Goal: Task Accomplishment & Management: Complete application form

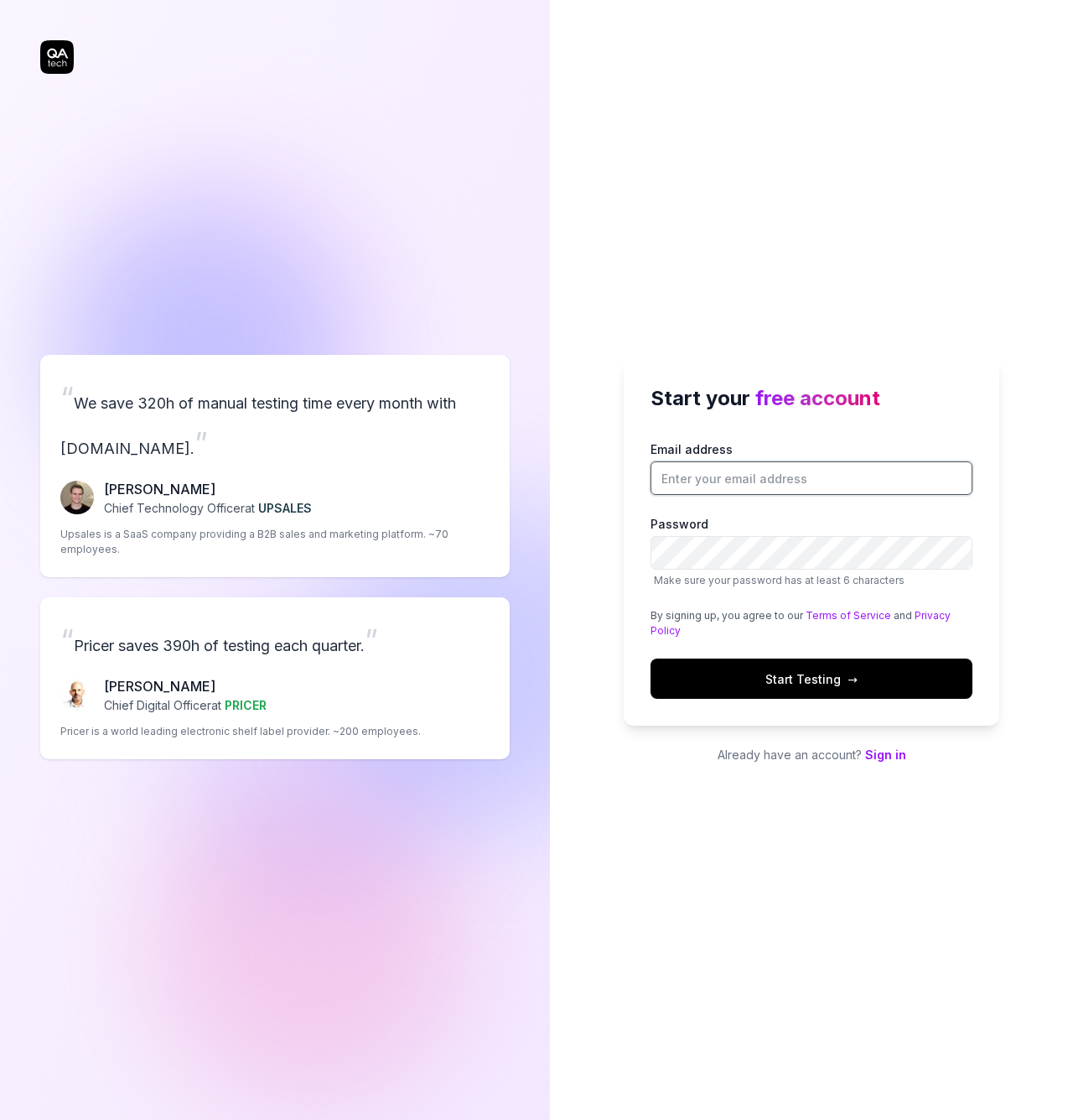
click at [758, 471] on input "Email address" at bounding box center [811, 478] width 322 height 34
paste input "[PERSON_NAME][EMAIL_ADDRESS][DOMAIN_NAME]"
type input "[PERSON_NAME][EMAIL_ADDRESS][DOMAIN_NAME]"
click at [775, 676] on span "Start Testing →" at bounding box center [811, 679] width 92 height 17
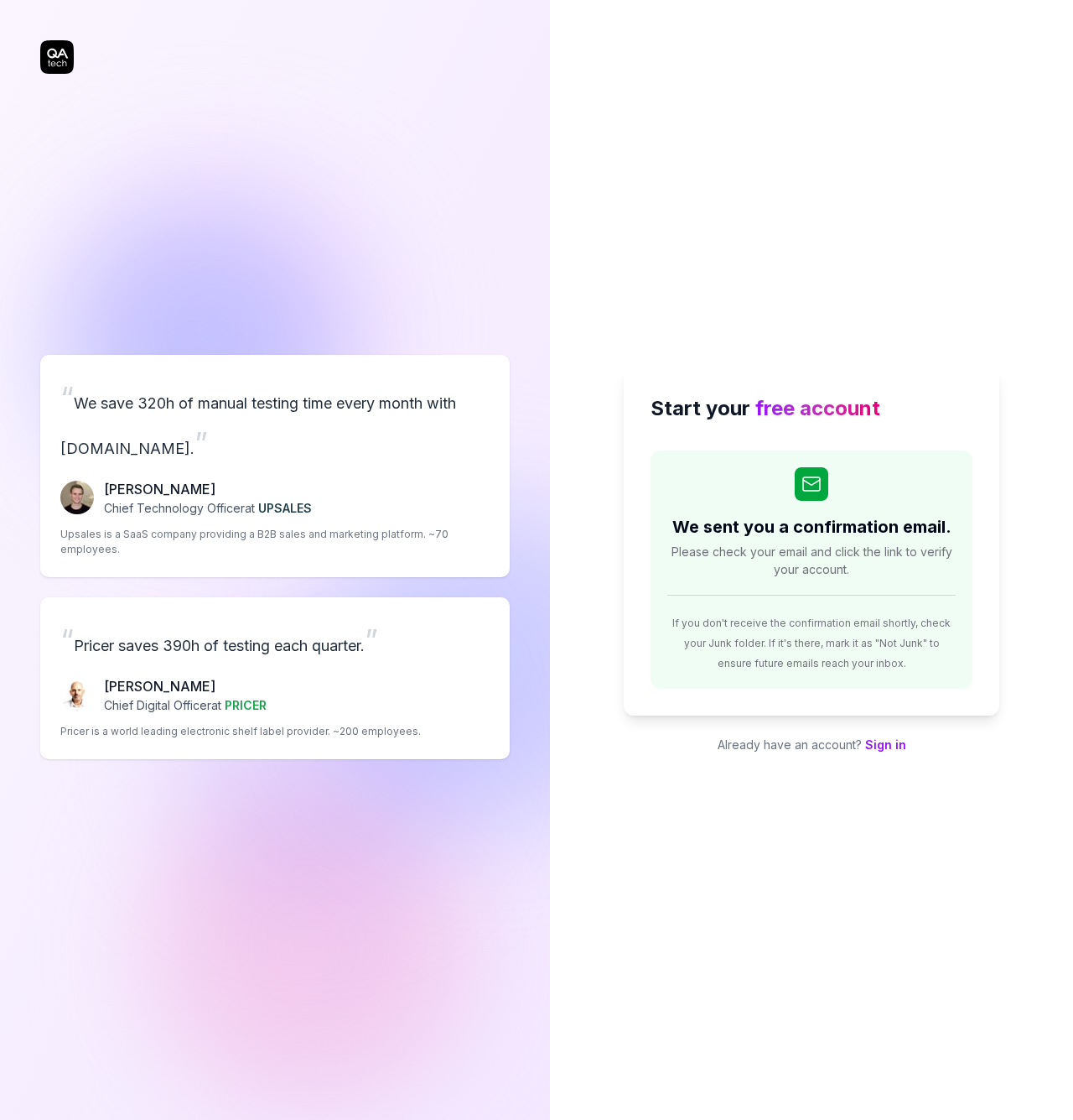
click at [1001, 269] on div "Start your free account We sent you a confirmation email. Please check your ema…" at bounding box center [812, 560] width 524 height 1120
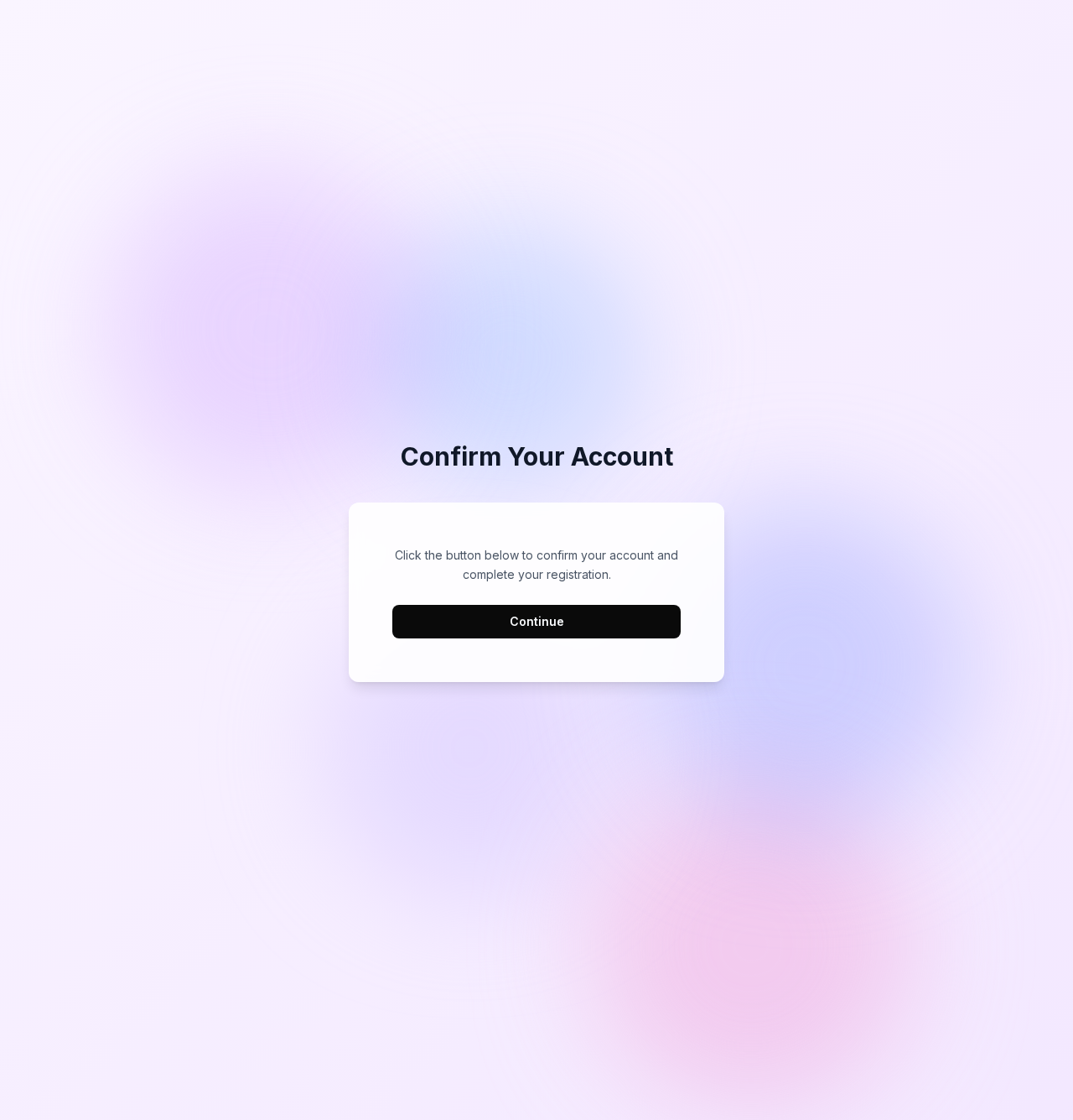
click at [606, 633] on button "Continue" at bounding box center [536, 621] width 288 height 34
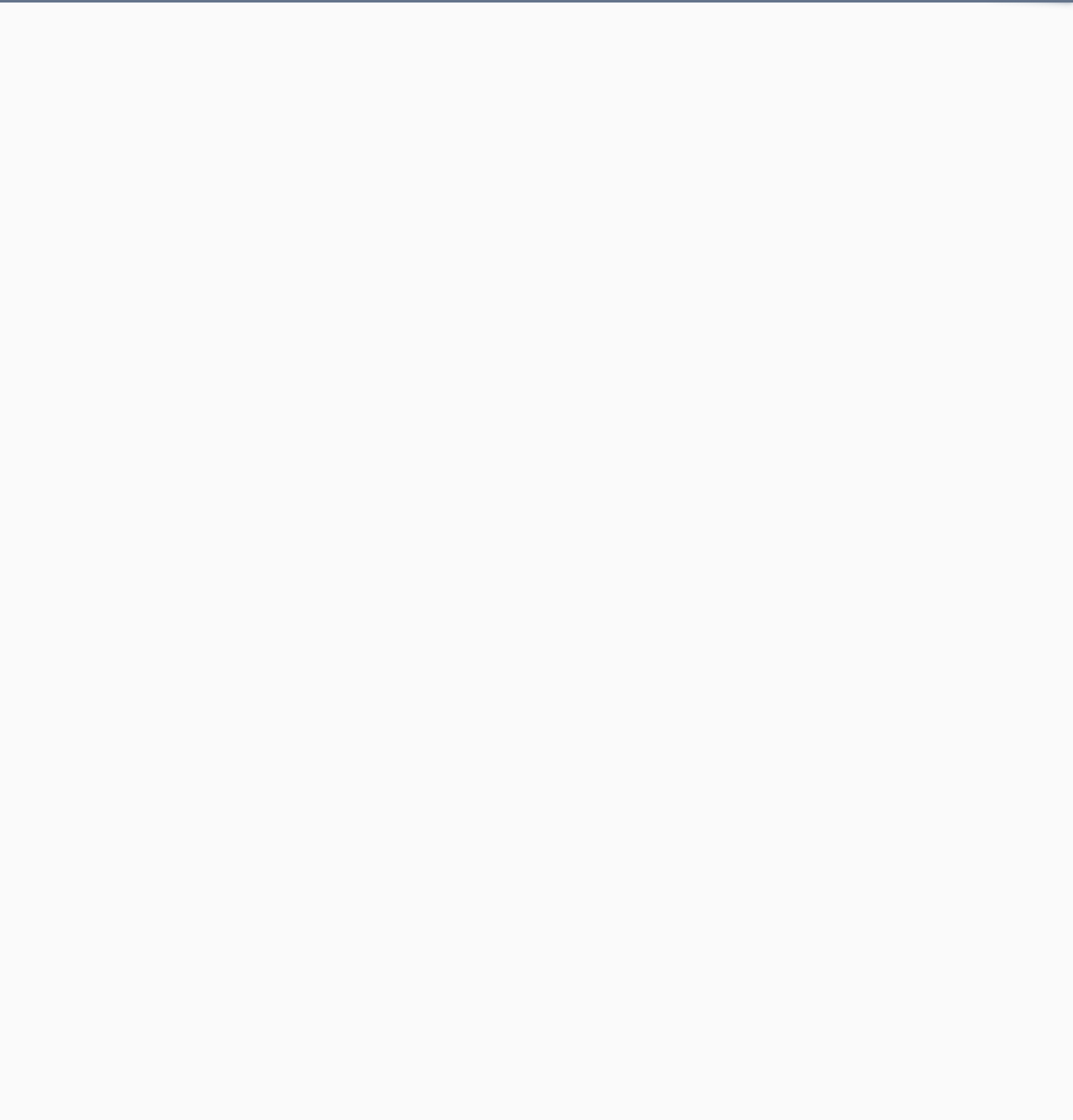
click at [554, 0] on html "QA.tech" at bounding box center [536, 0] width 1073 height 0
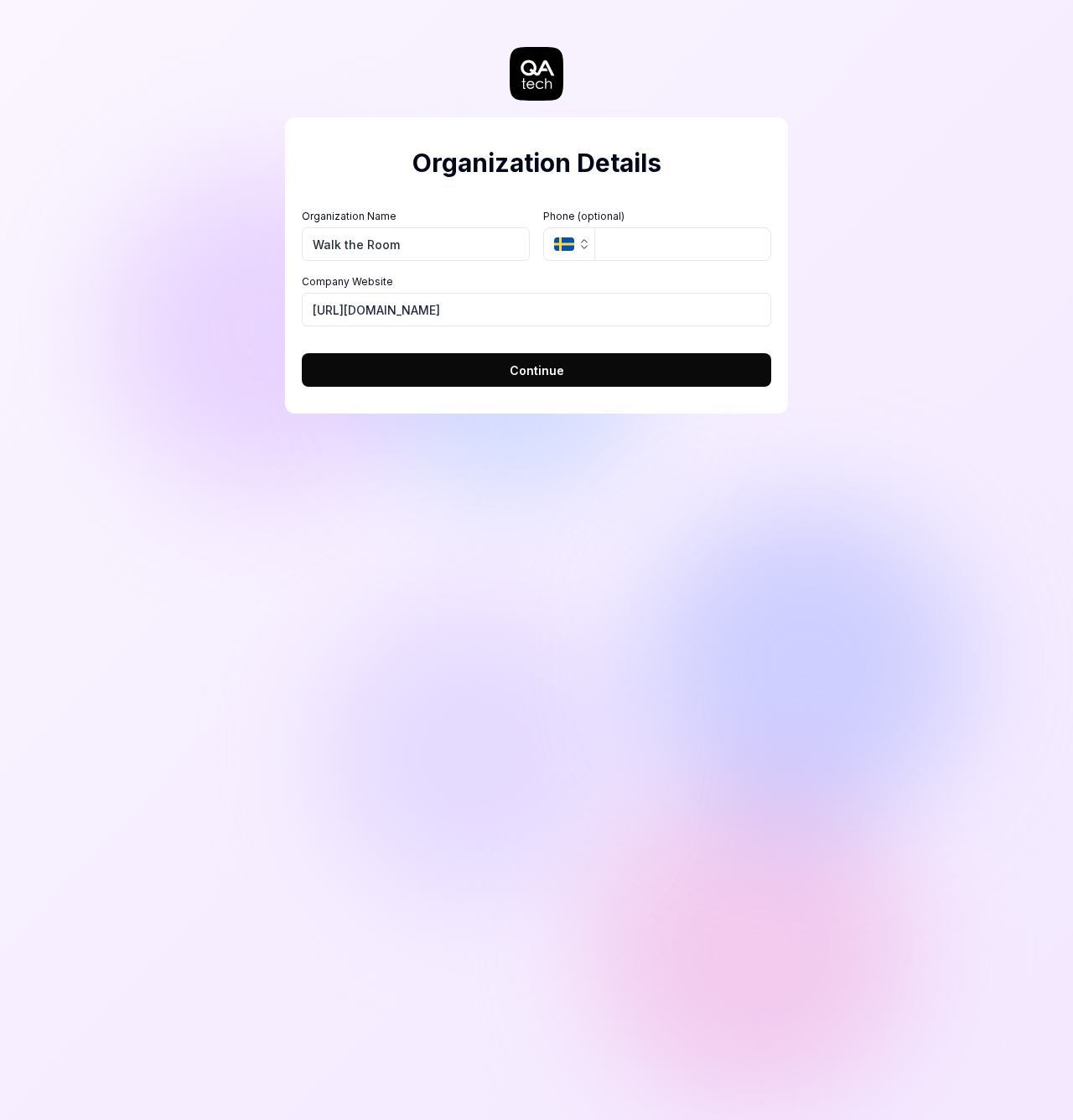
type input "Walk the Room"
click at [528, 371] on span "Continue" at bounding box center [536, 370] width 54 height 17
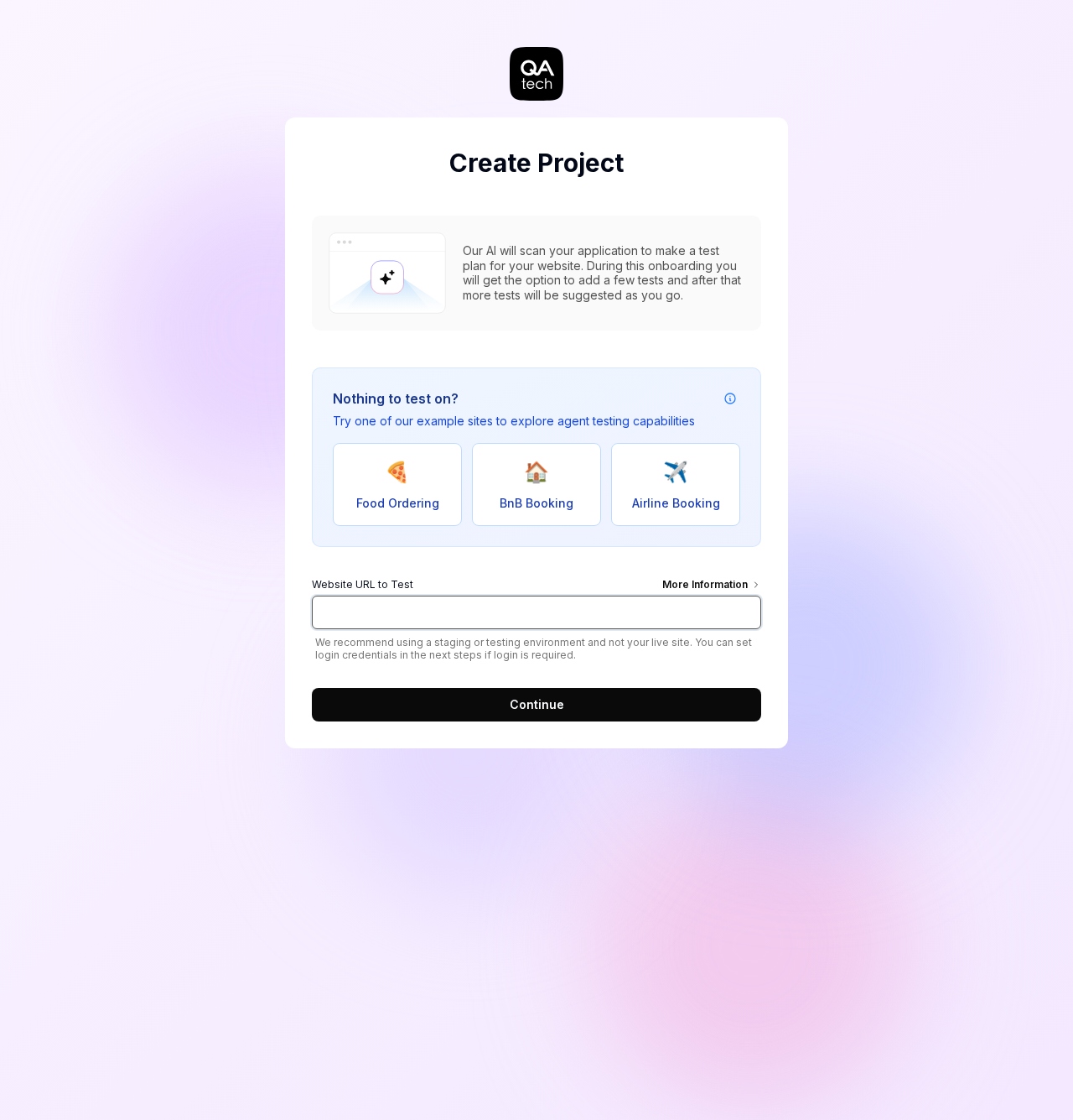
click at [554, 614] on input "Website URL to Test More Information" at bounding box center [536, 612] width 449 height 34
paste input "https://staging.solutions.walktheroom.com"
type input "https://staging.solutions.walktheroom.com"
click at [904, 650] on div "Create Project Our AI will scan your application to make a test plan for your w…" at bounding box center [536, 560] width 1073 height 1120
click at [561, 723] on div "Create Project Our AI will scan your application to make a test plan for your w…" at bounding box center [536, 432] width 503 height 631
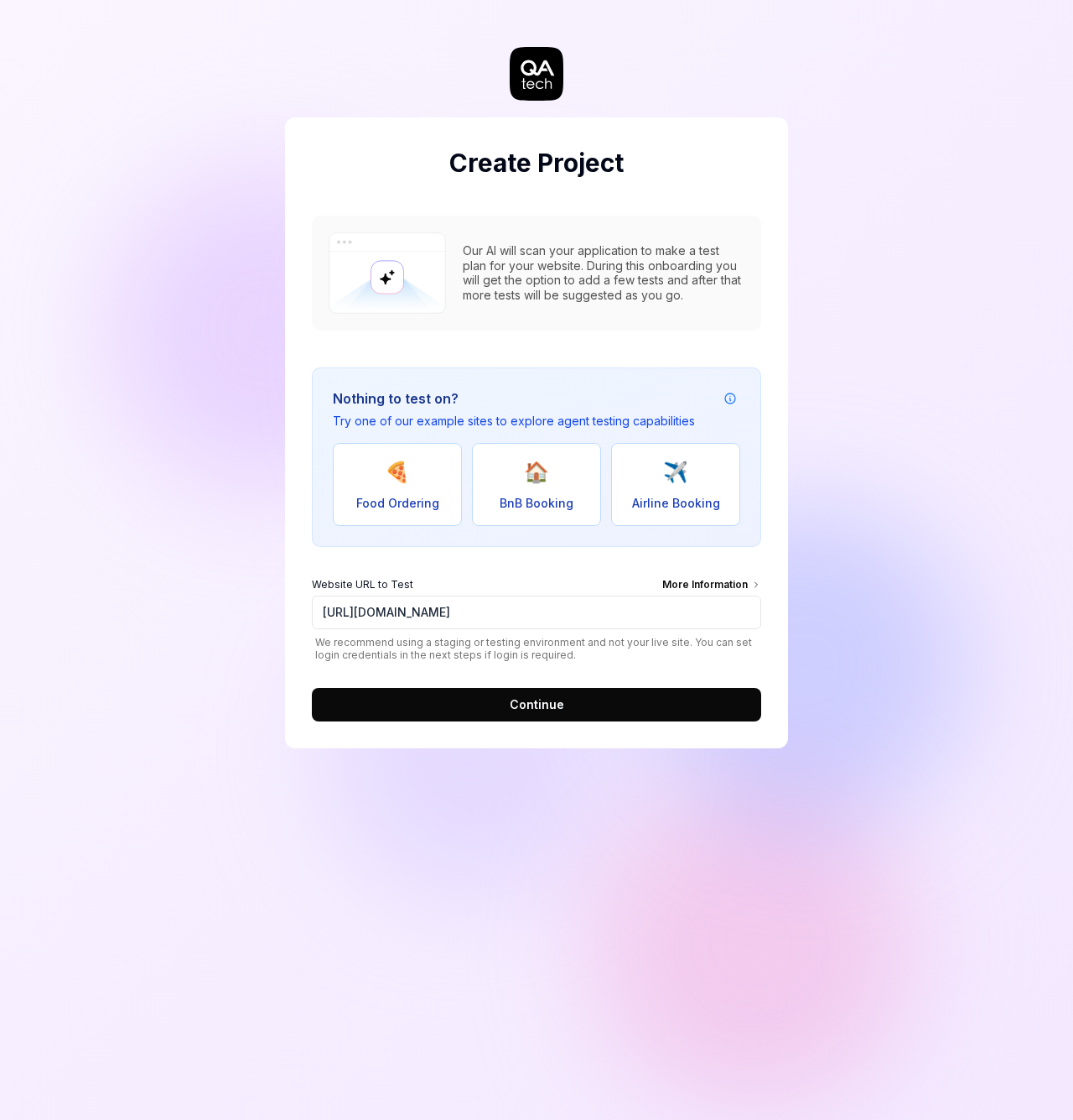
click at [637, 713] on button "Continue" at bounding box center [536, 704] width 449 height 34
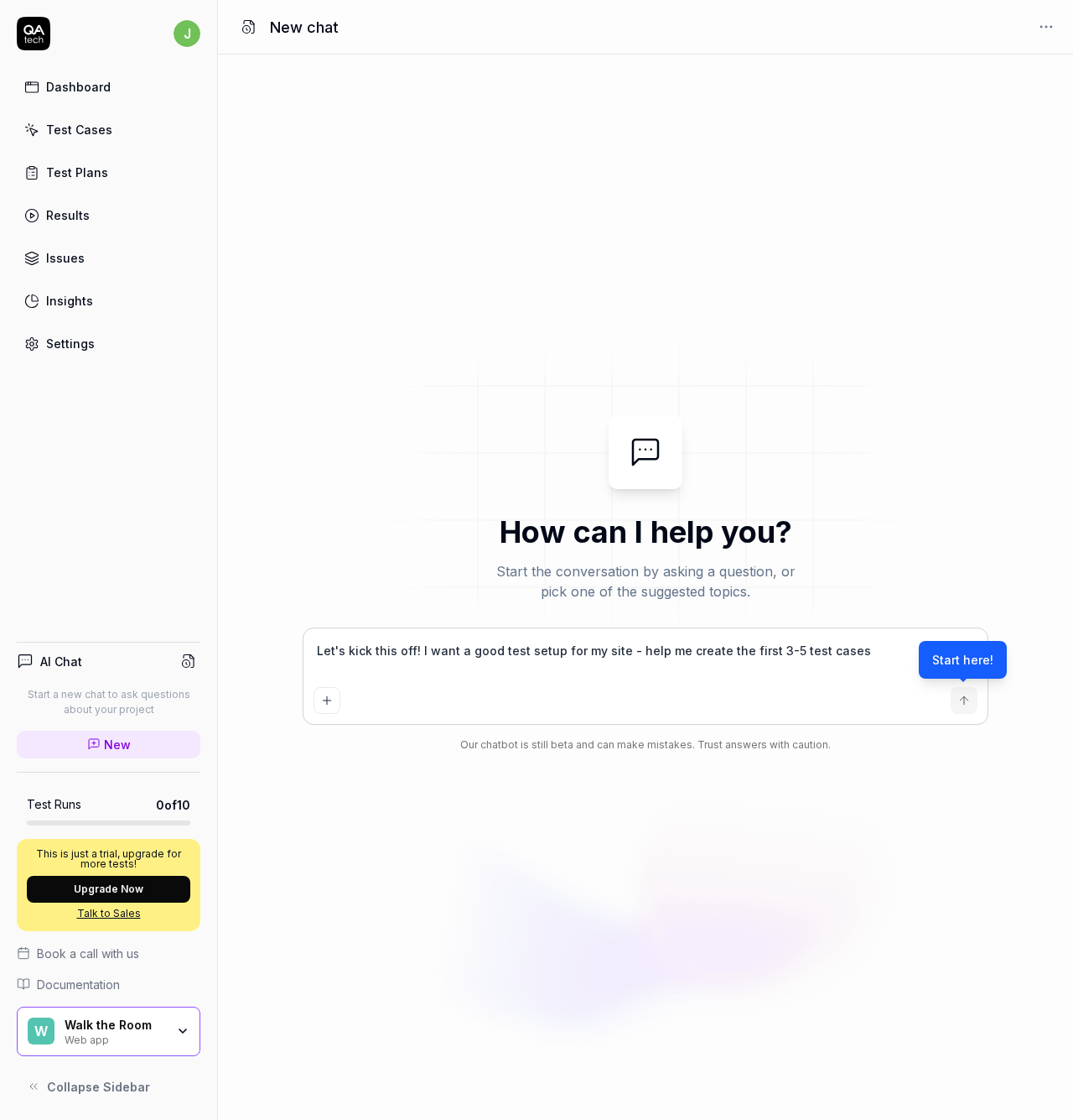
type textarea "*"
